Goal: Task Accomplishment & Management: Manage account settings

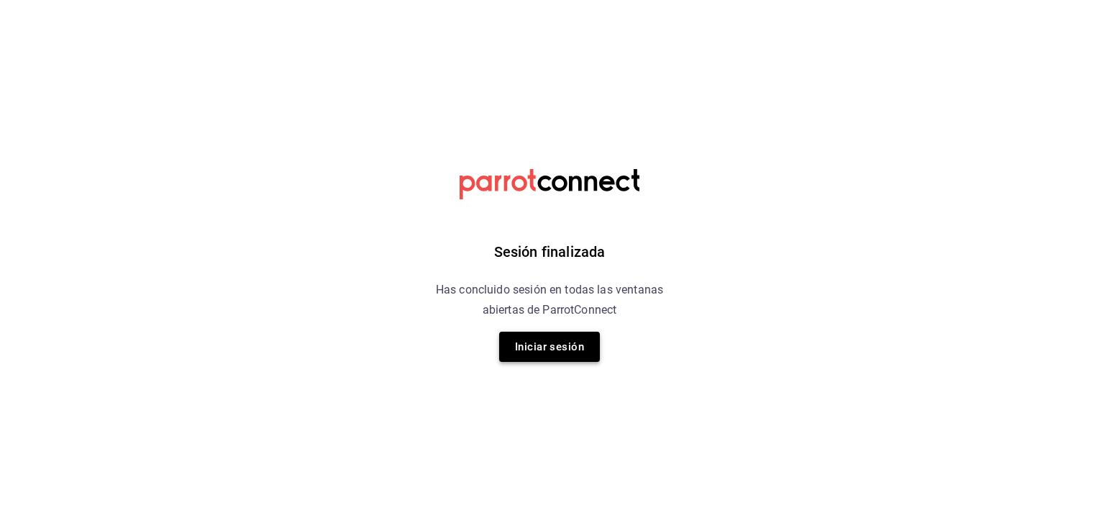
click at [557, 352] on button "Iniciar sesión" at bounding box center [549, 347] width 101 height 30
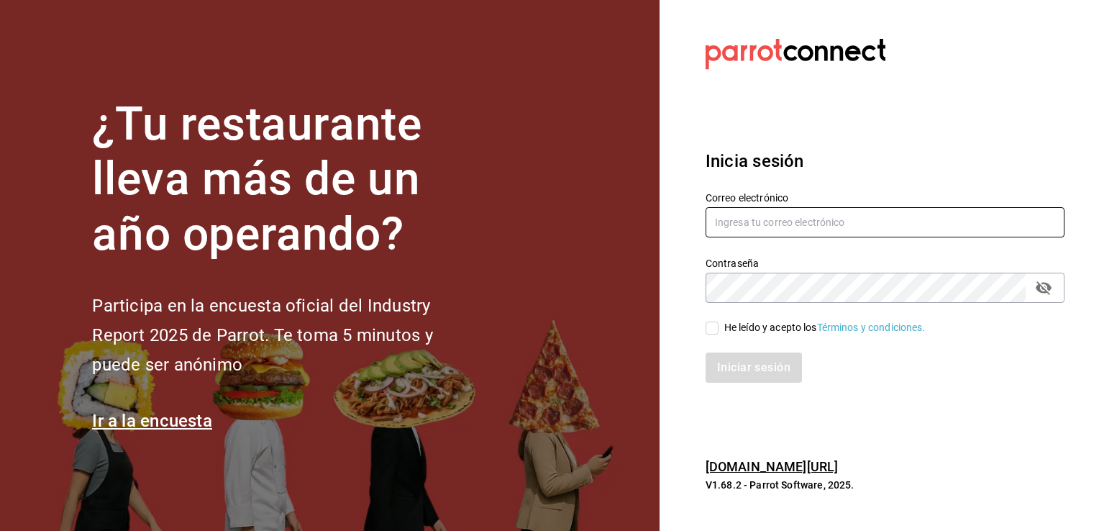
type input "[EMAIL_ADDRESS][DOMAIN_NAME]"
click at [713, 340] on div "Iniciar sesión" at bounding box center [876, 358] width 376 height 47
click at [712, 337] on div "Iniciar sesión" at bounding box center [876, 358] width 376 height 47
click at [716, 331] on input "He leído y acepto los Términos y condiciones." at bounding box center [712, 327] width 13 height 13
checkbox input "true"
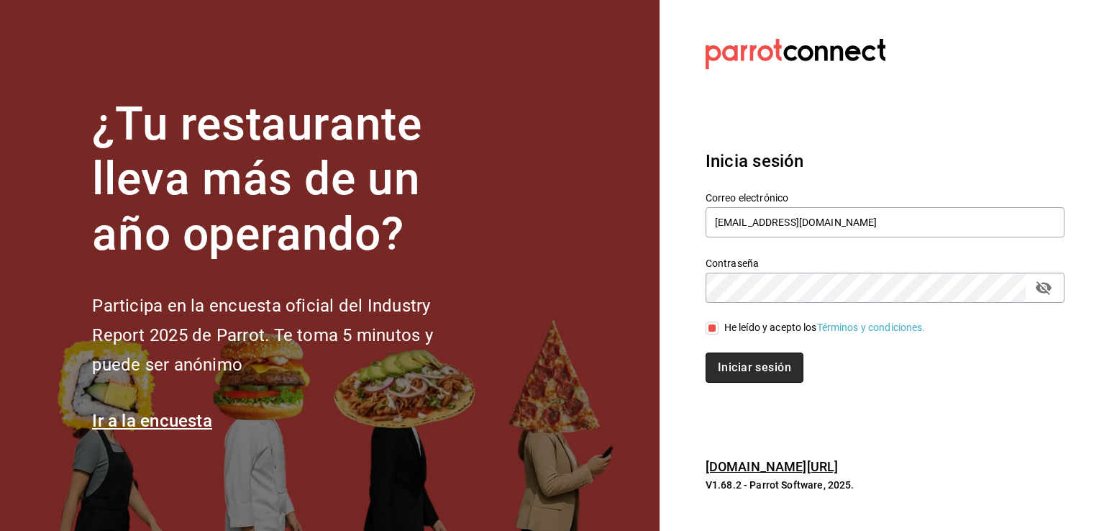
click at [752, 378] on button "Iniciar sesión" at bounding box center [755, 367] width 98 height 30
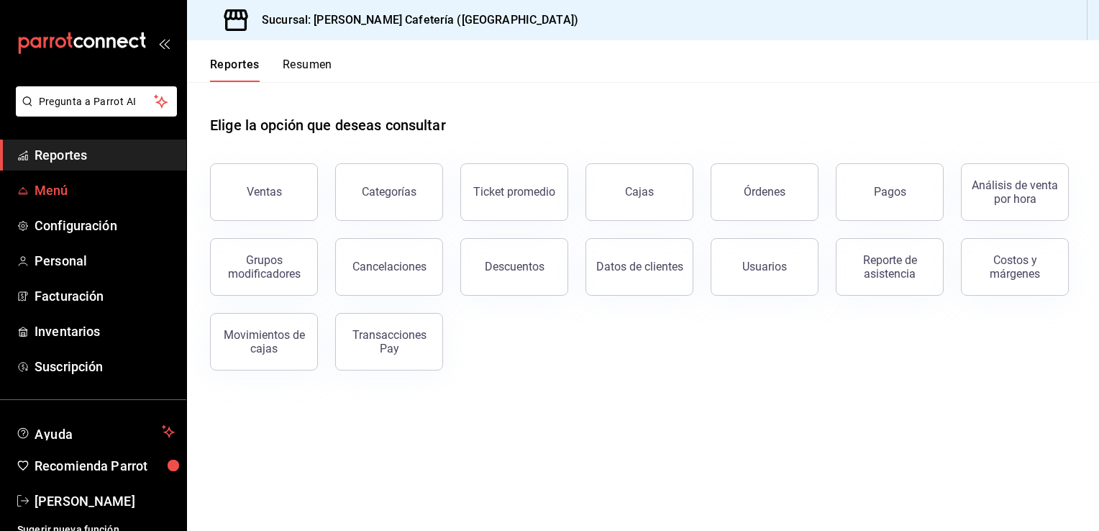
click at [78, 186] on span "Menú" at bounding box center [105, 190] width 140 height 19
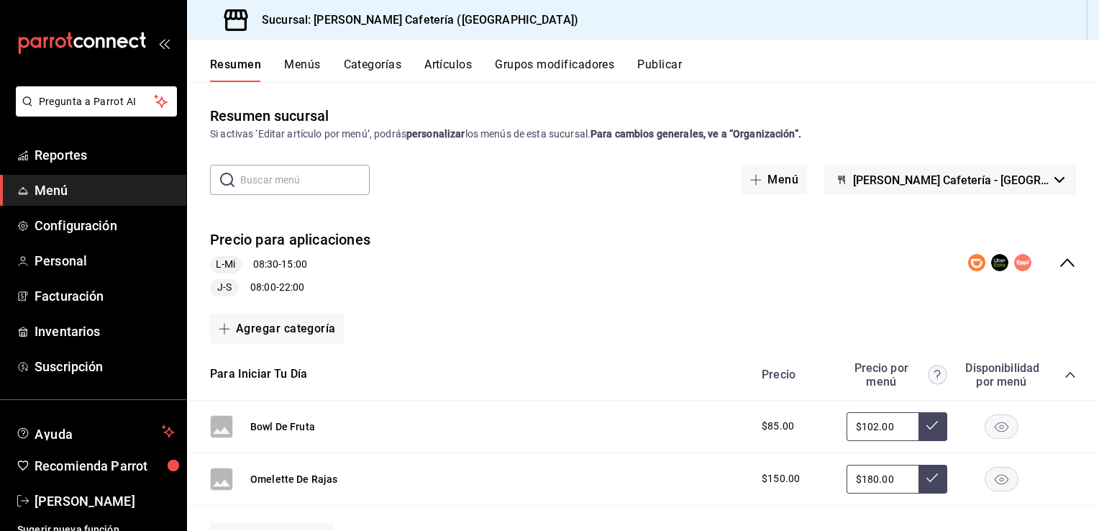
click at [438, 67] on button "Artículos" at bounding box center [447, 70] width 47 height 24
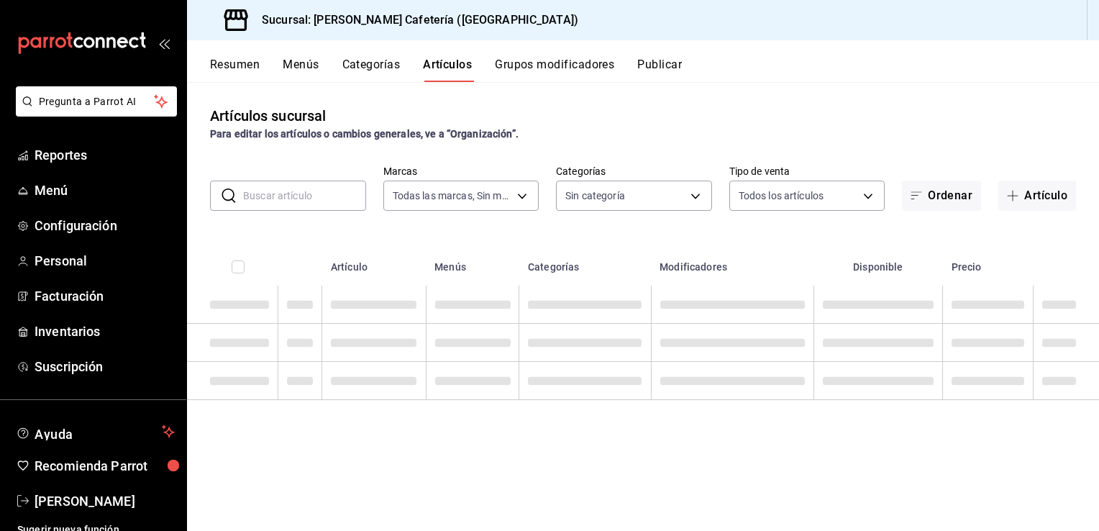
type input "f9d59448-4829-4b2a-bc56-a4ede4f91df2"
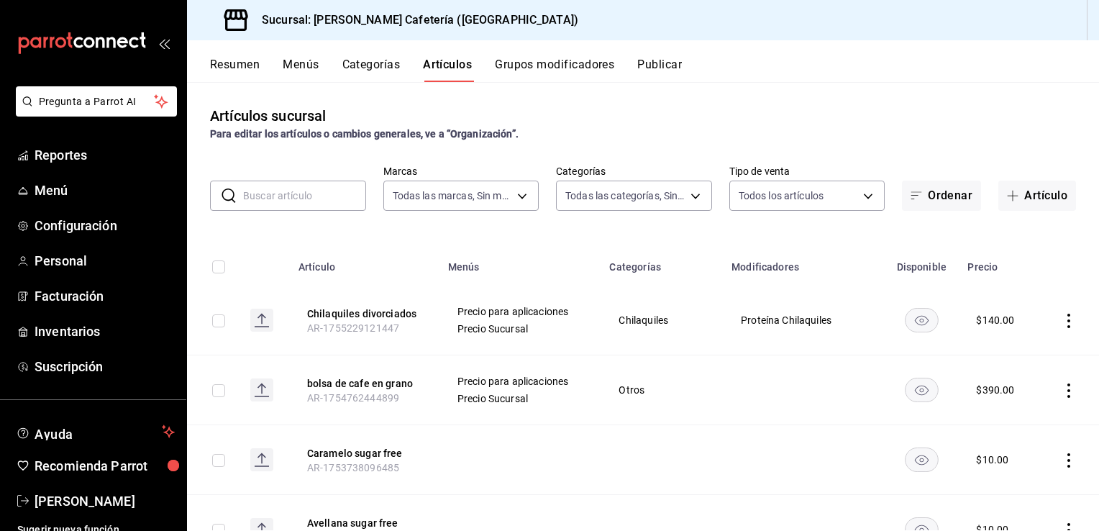
type input "0355e2c4-8b77-4638-8482-4f95180238fe,f244b5e1-1491-41c2-b9e7-19cf736c26f1,770bb…"
click at [325, 190] on input "text" at bounding box center [304, 195] width 123 height 29
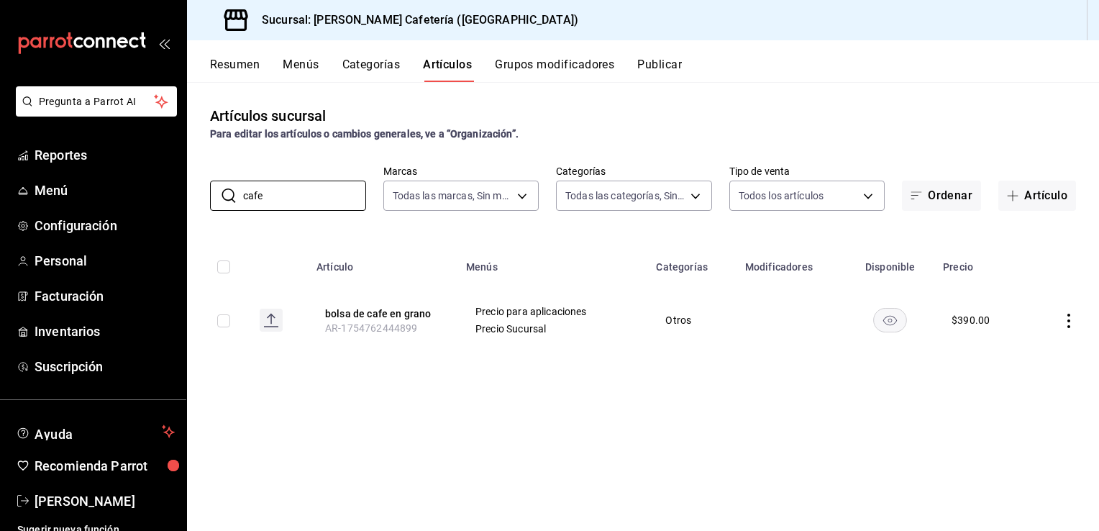
type input "cafe"
click at [351, 151] on div "Artículos sucursal Para editar los artículos o cambios generales, ve a “Organiz…" at bounding box center [643, 306] width 912 height 448
click at [402, 316] on button "bolsa de cafe en grano" at bounding box center [382, 313] width 115 height 14
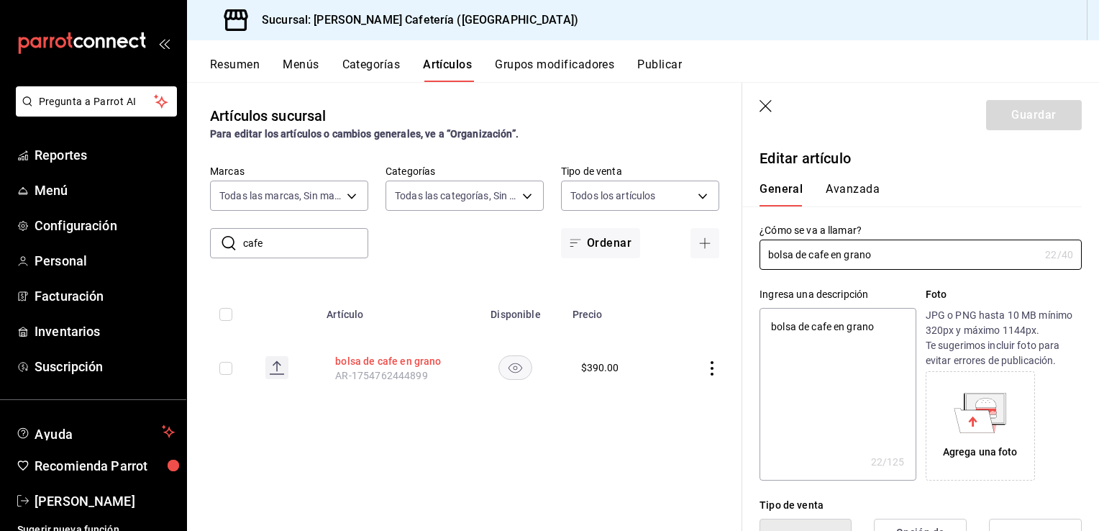
type textarea "x"
type input "$390.00"
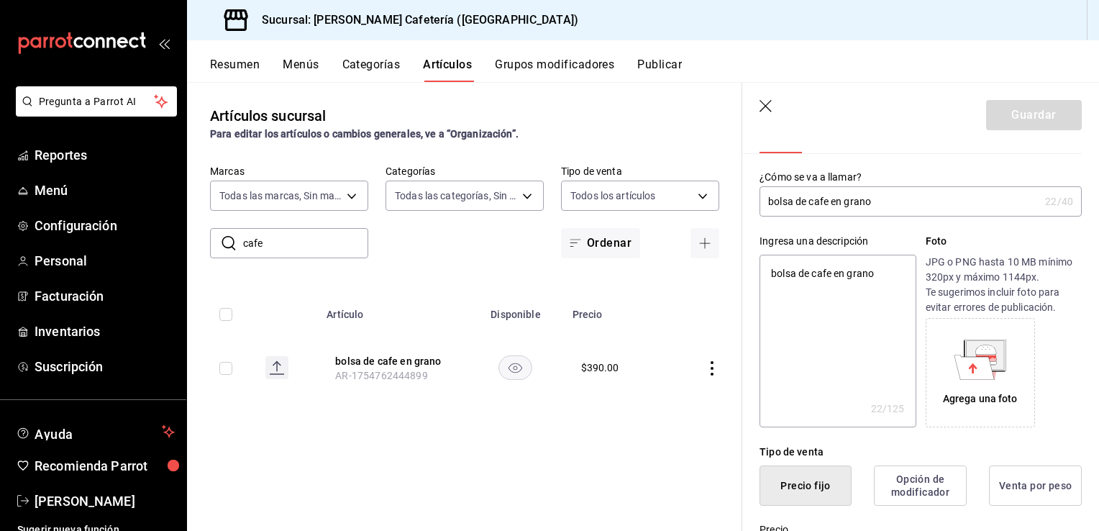
scroll to position [52, 0]
drag, startPoint x: 811, startPoint y: 203, endPoint x: 751, endPoint y: 201, distance: 59.7
click at [751, 201] on div "¿Cómo se va a llamar? bolsa de cafe en grano 22 /40 ¿Cómo se va a llamar?" at bounding box center [911, 186] width 339 height 63
click at [862, 200] on input "bolsa de cafe en grano" at bounding box center [899, 202] width 280 height 29
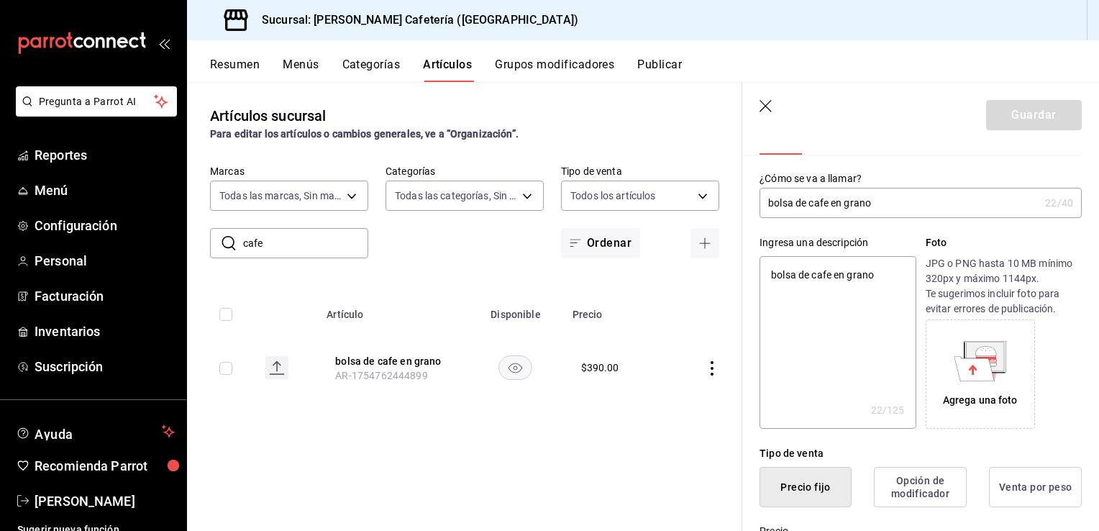
type input "bolsa de cafe en"
type textarea "x"
type input "bolsa de cafe en"
type textarea "x"
type input "bolsa de cafe e"
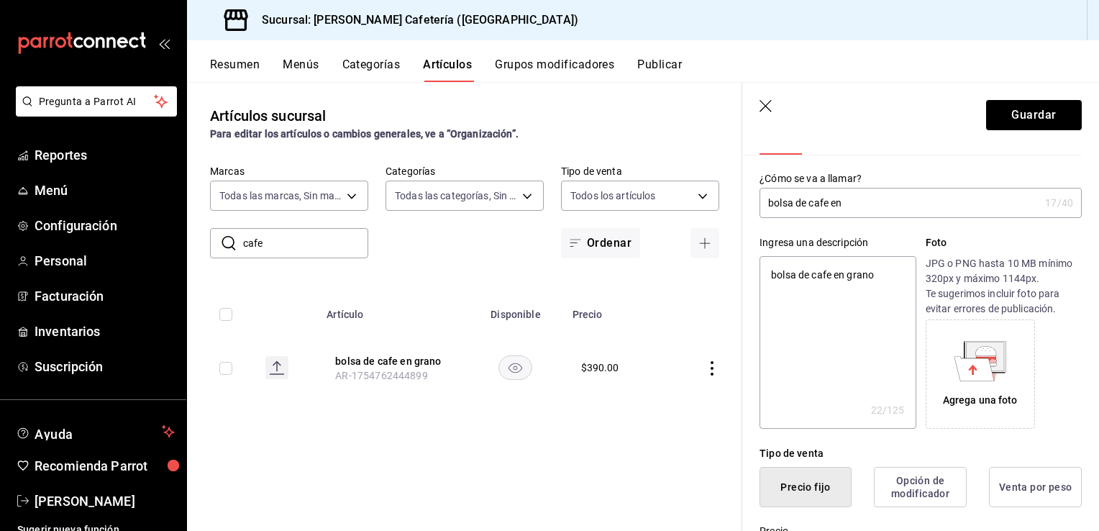
type textarea "x"
type input "bolsa de cafe"
type textarea "x"
type input "bolsa de cafe G"
type textarea "x"
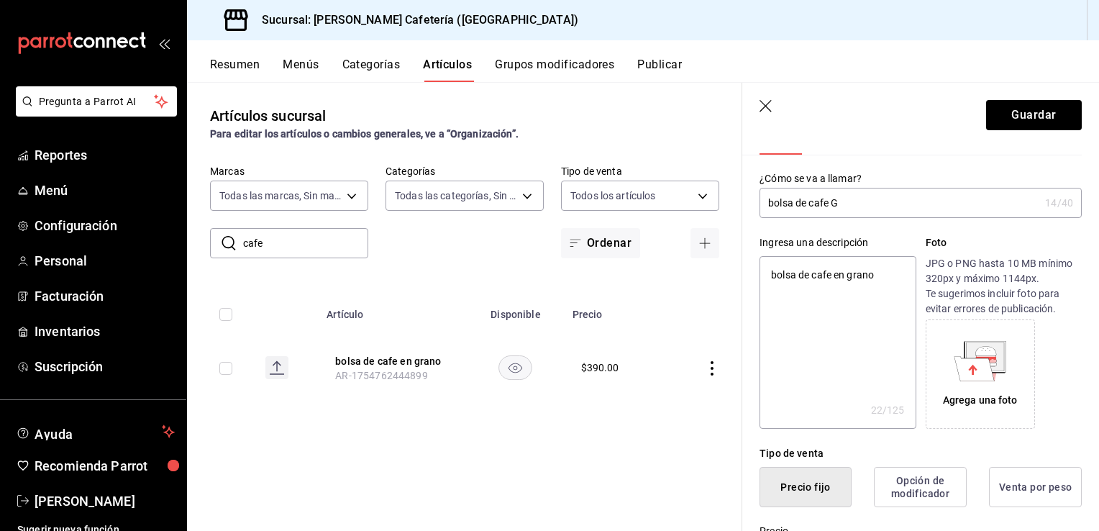
type input "bolsa de cafe GR"
type textarea "x"
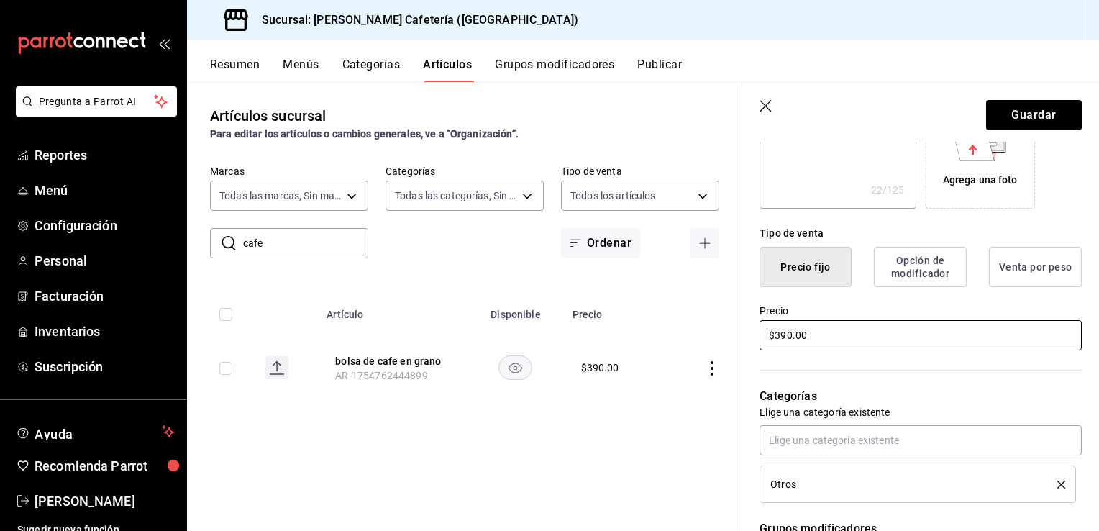
scroll to position [273, 0]
type input "bolsa de cafe GR"
click at [846, 332] on input "$390.00" at bounding box center [920, 334] width 322 height 30
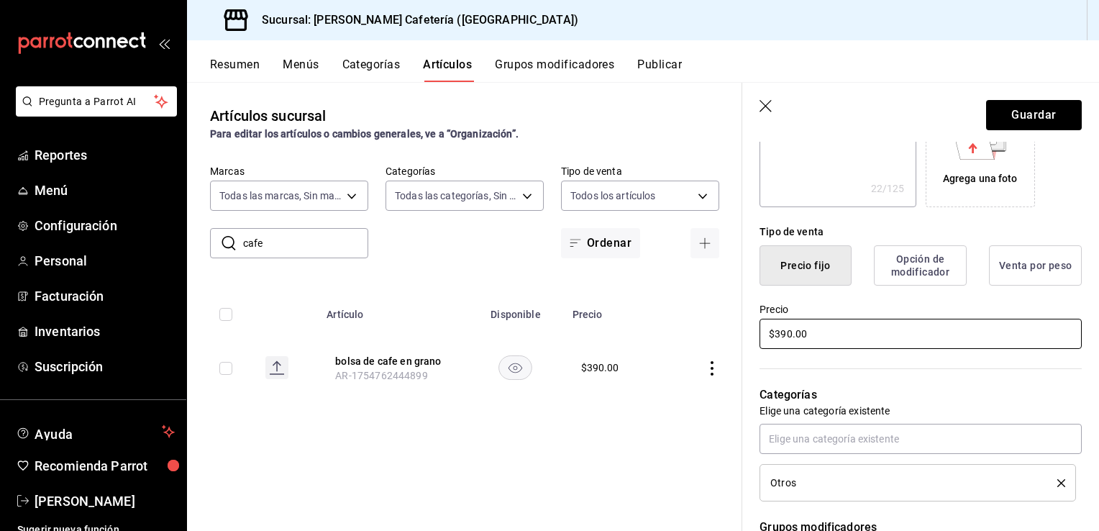
type textarea "x"
type input "$2.00"
type textarea "x"
type input "$29.00"
type textarea "x"
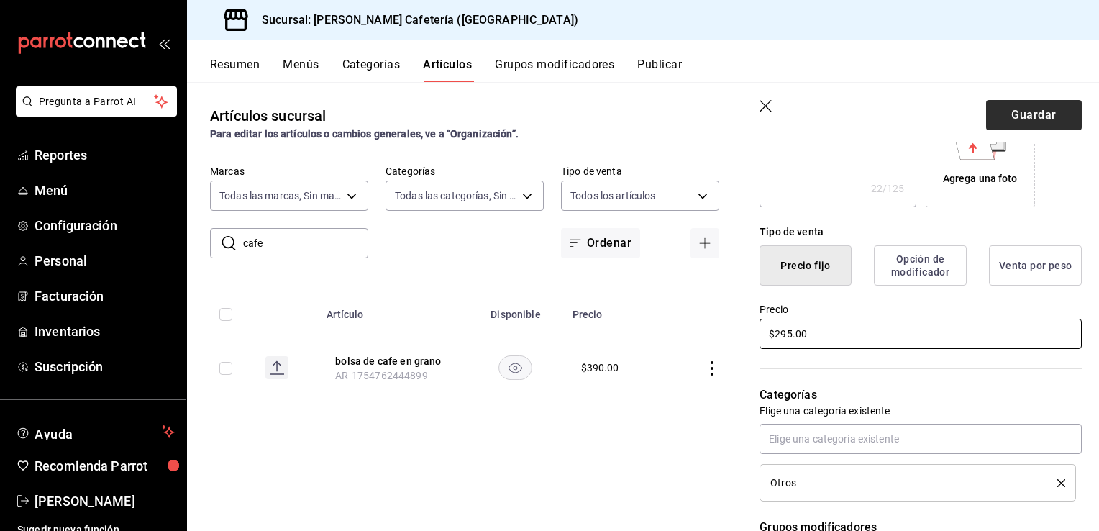
type input "$295.00"
click at [1042, 111] on button "Guardar" at bounding box center [1034, 115] width 96 height 30
type textarea "x"
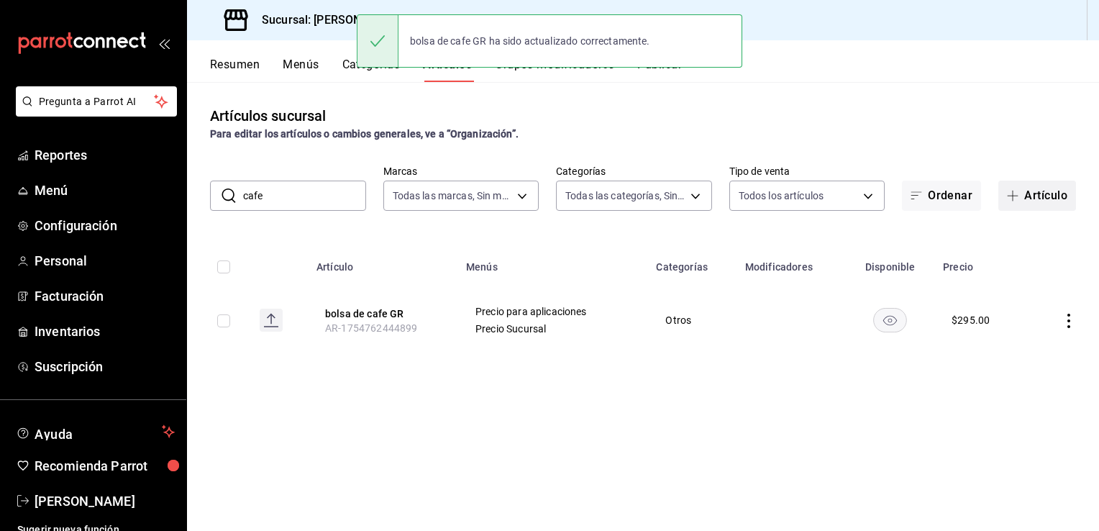
click at [1013, 194] on icon "button" at bounding box center [1013, 196] width 12 height 12
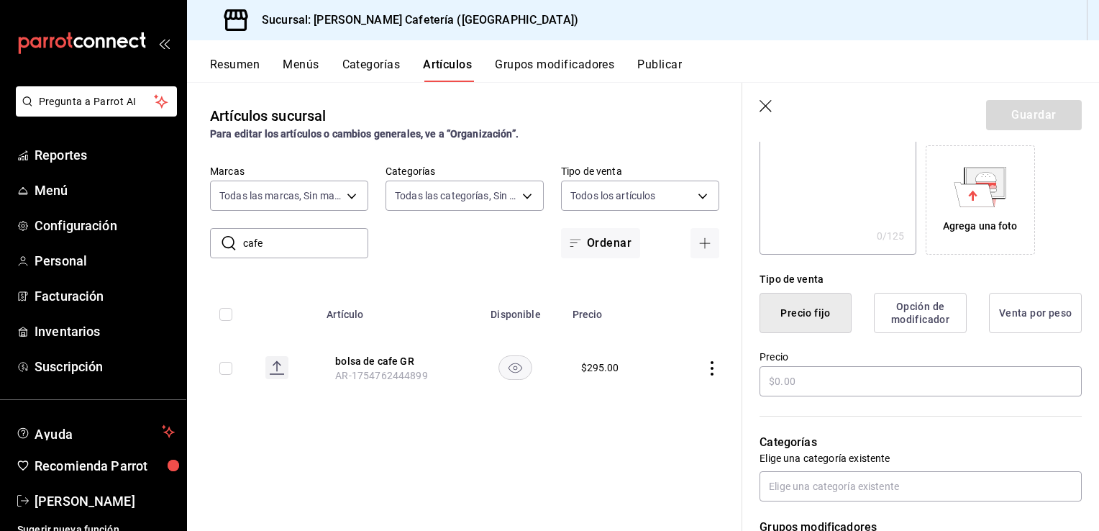
scroll to position [244, 0]
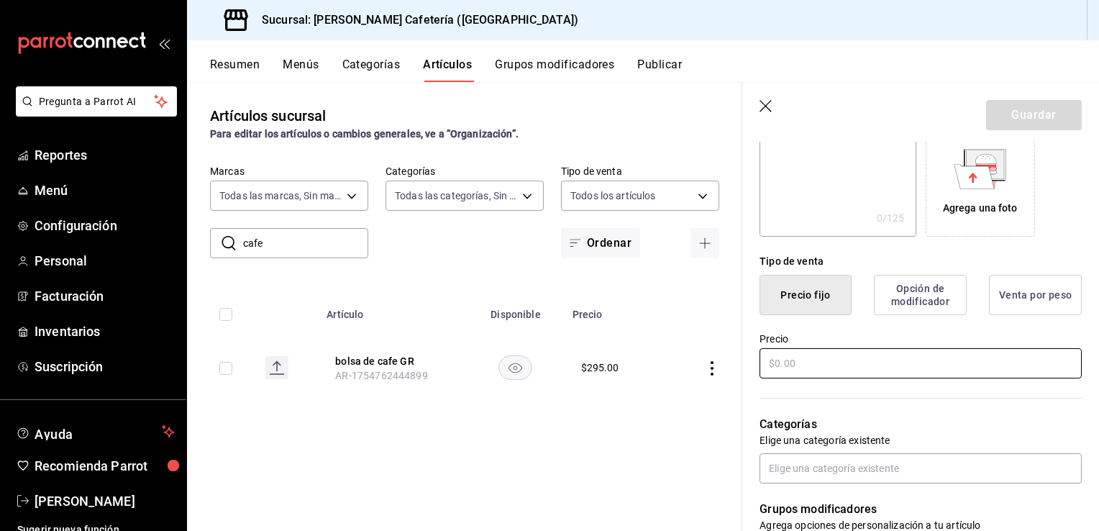
type input "bolsa de cafe CH"
click at [808, 365] on input "text" at bounding box center [920, 363] width 322 height 30
type input "$240.00"
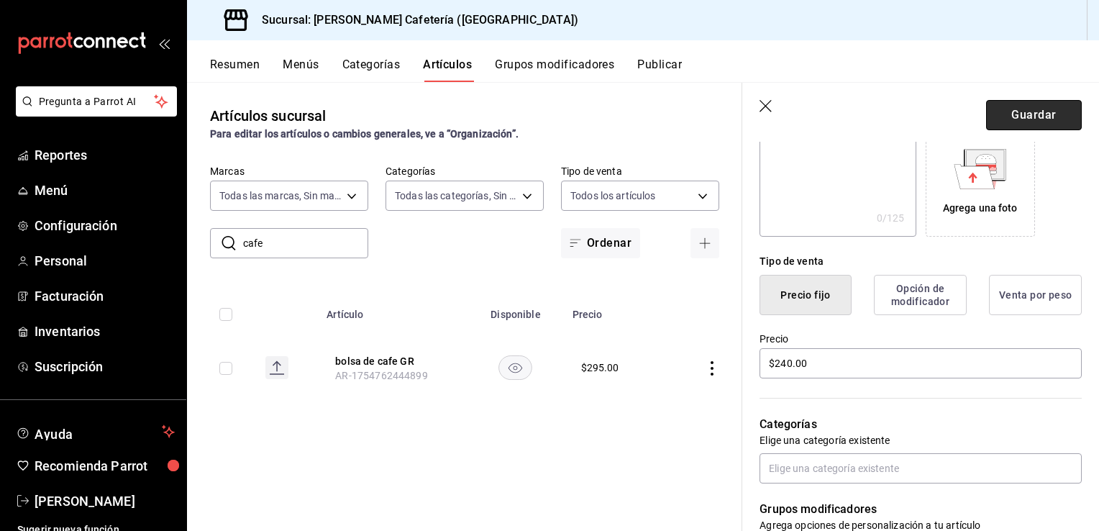
click at [1019, 121] on button "Guardar" at bounding box center [1034, 115] width 96 height 30
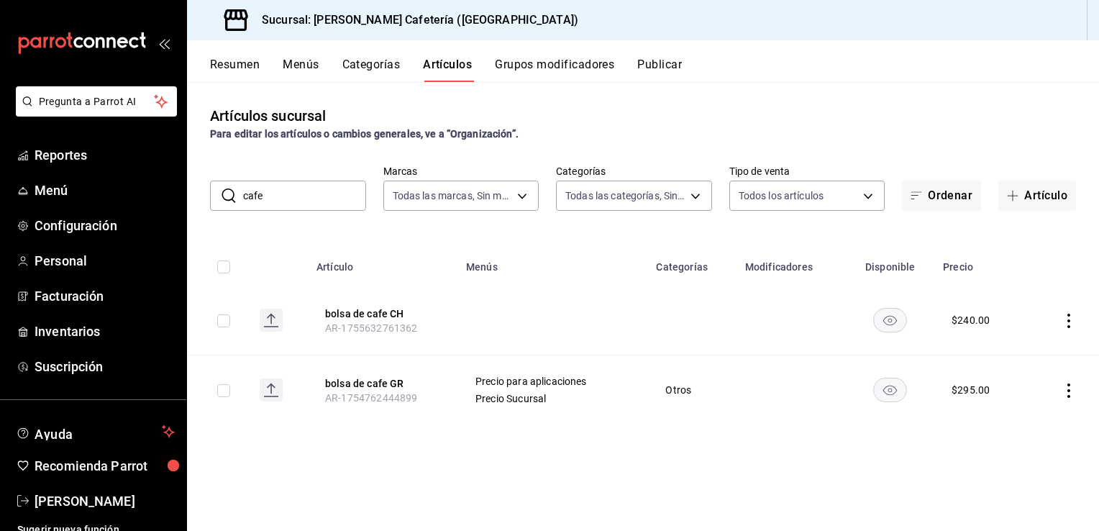
click at [278, 206] on input "cafe" at bounding box center [304, 195] width 123 height 29
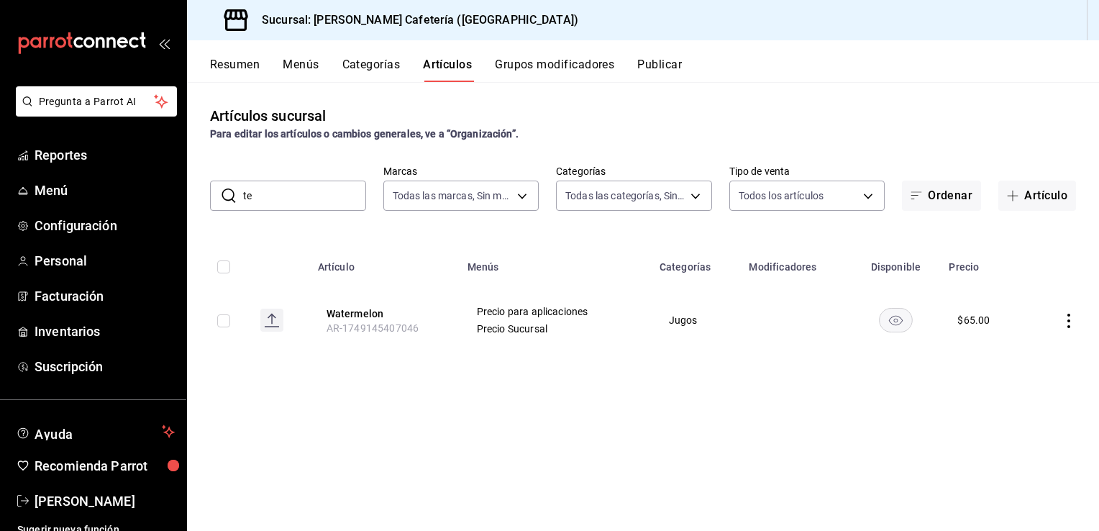
type input "t"
